Goal: Task Accomplishment & Management: Complete application form

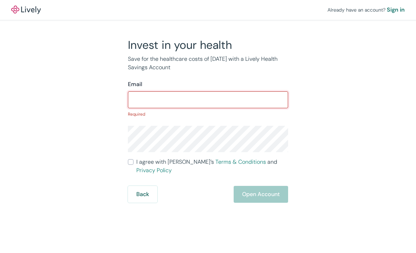
click at [200, 100] on input "Email" at bounding box center [208, 100] width 160 height 14
click at [178, 104] on input "Email" at bounding box center [208, 100] width 160 height 14
paste input "[EMAIL_ADDRESS][DOMAIN_NAME]"
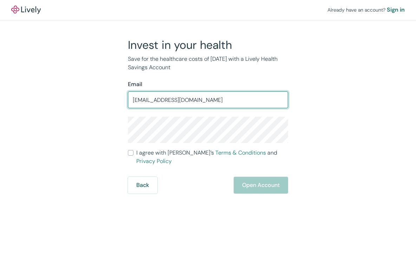
type input "[EMAIL_ADDRESS][DOMAIN_NAME]"
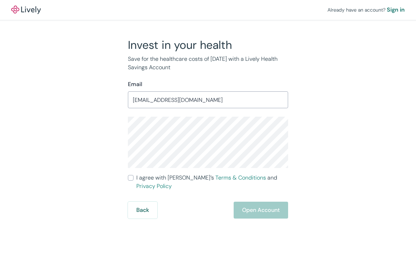
click at [132, 177] on input "I agree with Lively’s Terms & Conditions and Privacy Policy" at bounding box center [131, 178] width 6 height 6
checkbox input "true"
click at [261, 202] on button "Open Account" at bounding box center [261, 210] width 54 height 17
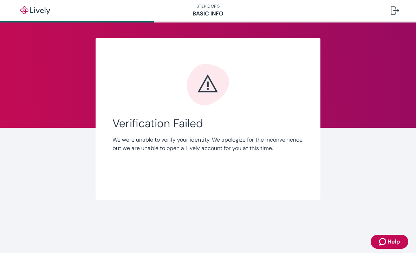
click at [215, 12] on nav "STEP 2 OF 5 Basic Info" at bounding box center [208, 10] width 416 height 21
click at [196, 122] on span "Verification Failed" at bounding box center [207, 123] width 191 height 13
